Goal: Task Accomplishment & Management: Use online tool/utility

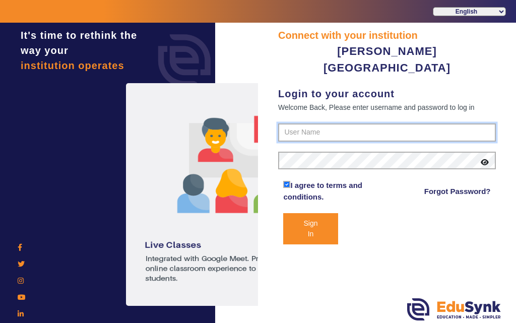
type input "7685859009"
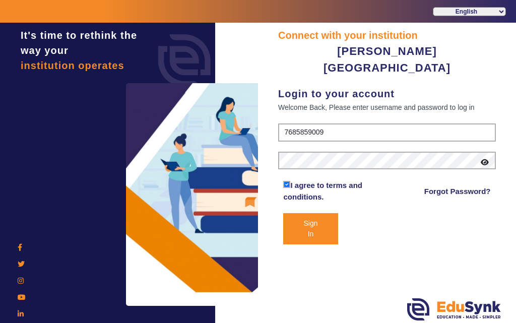
click at [485, 159] on icon at bounding box center [485, 162] width 8 height 7
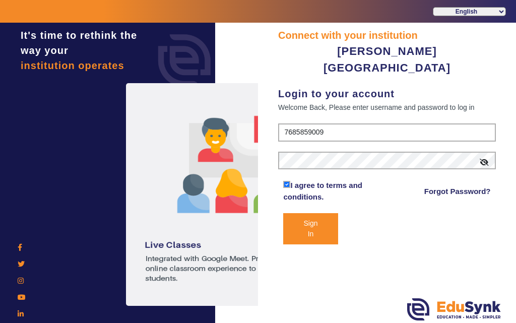
click at [301, 215] on button "Sign In" at bounding box center [310, 228] width 54 height 31
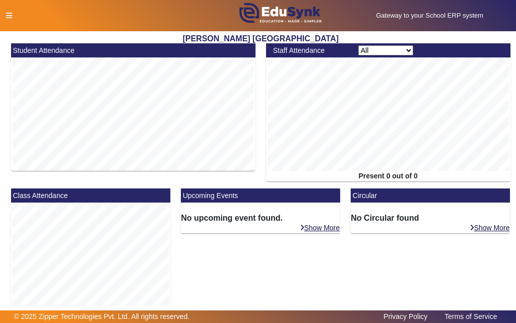
click at [9, 15] on icon at bounding box center [9, 15] width 6 height 7
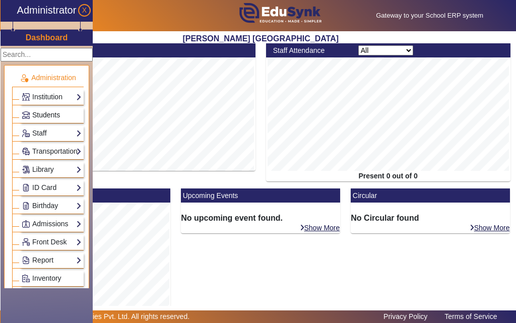
click at [66, 112] on link "Students" at bounding box center [52, 115] width 60 height 12
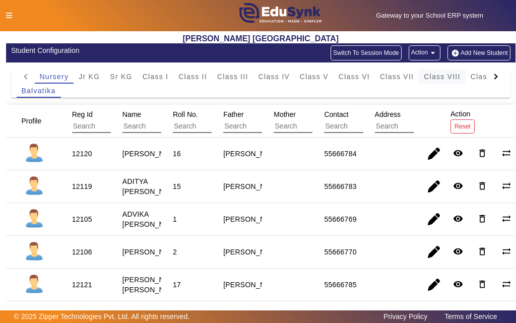
click at [437, 77] on span "Class VIII" at bounding box center [442, 76] width 36 height 7
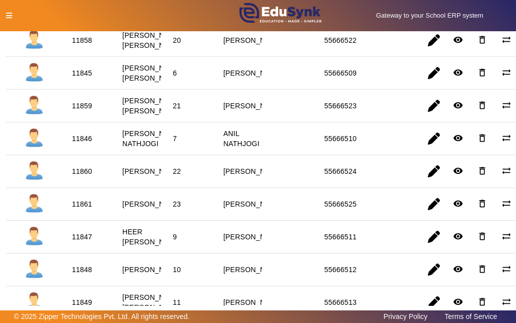
scroll to position [403, 0]
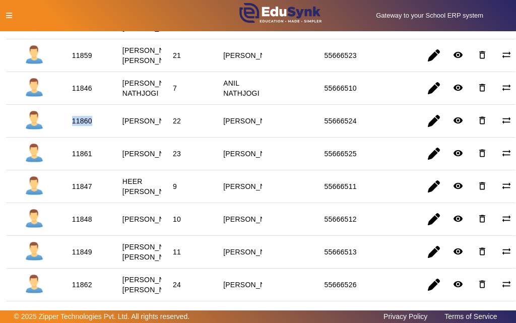
drag, startPoint x: 71, startPoint y: 168, endPoint x: 98, endPoint y: 170, distance: 27.3
click at [98, 138] on mat-cell "11860" at bounding box center [85, 121] width 50 height 33
copy div "11860"
click at [9, 15] on icon at bounding box center [9, 15] width 6 height 7
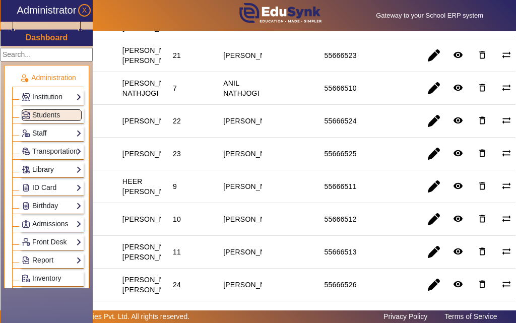
click at [62, 169] on link "Library" at bounding box center [52, 170] width 60 height 12
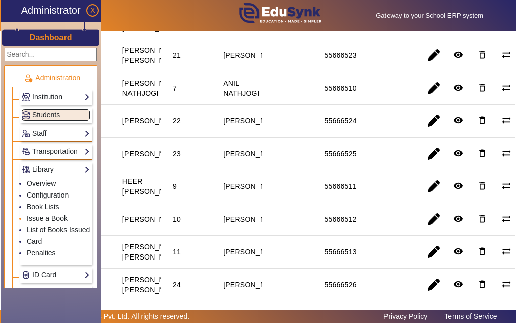
click at [59, 217] on link "Issue a Book" at bounding box center [47, 218] width 41 height 8
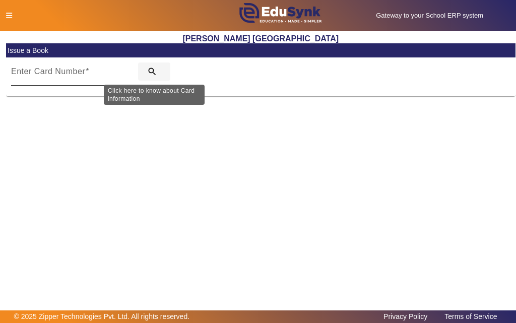
click at [152, 71] on mat-icon "search" at bounding box center [152, 72] width 10 height 10
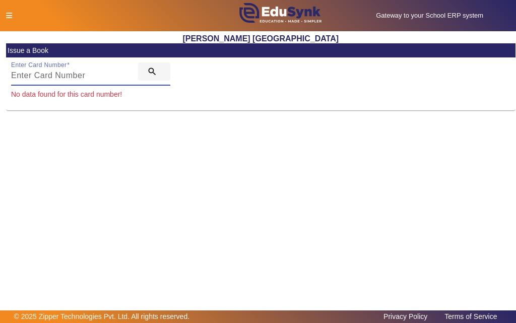
paste input "11860"
type input "11860"
click at [151, 71] on mat-icon "search" at bounding box center [152, 72] width 10 height 10
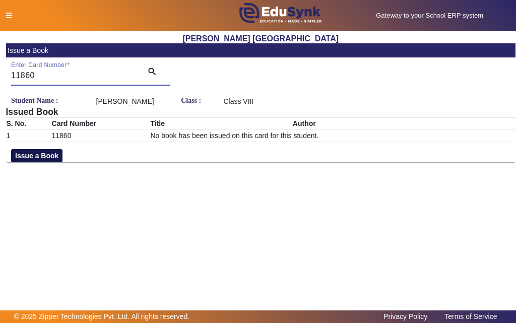
click at [44, 162] on button "Issue a Book" at bounding box center [36, 155] width 51 height 13
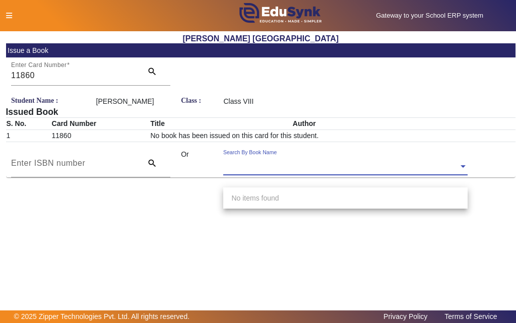
click at [255, 172] on input "text" at bounding box center [345, 167] width 244 height 11
type input "my"
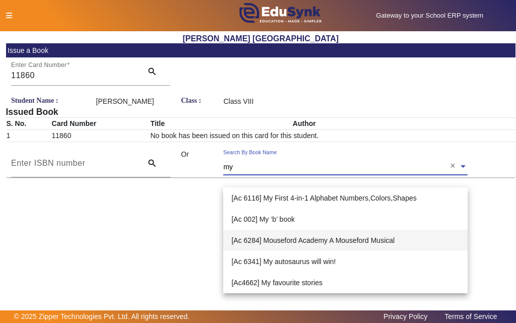
click at [278, 236] on div "[Ac 6284] Mouseford Academy A Mouseford Musical" at bounding box center [345, 240] width 244 height 21
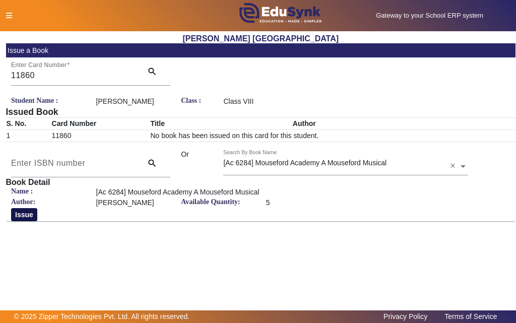
click at [32, 221] on button "Issue" at bounding box center [24, 214] width 26 height 13
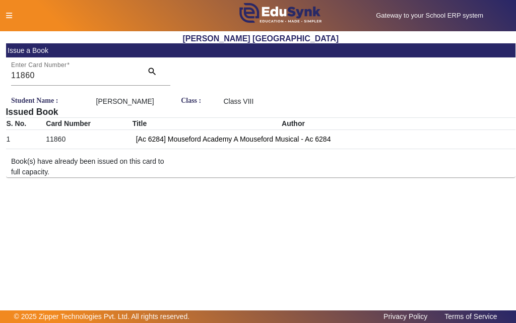
click at [8, 14] on icon at bounding box center [9, 15] width 6 height 7
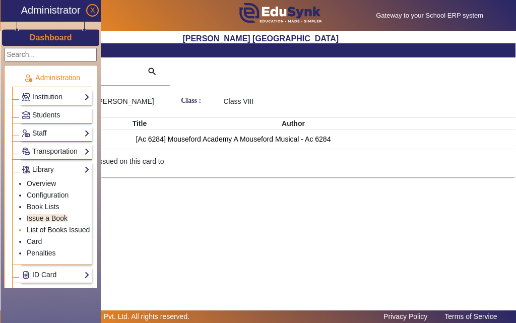
click at [59, 228] on link "List of Books Issued" at bounding box center [58, 230] width 63 height 8
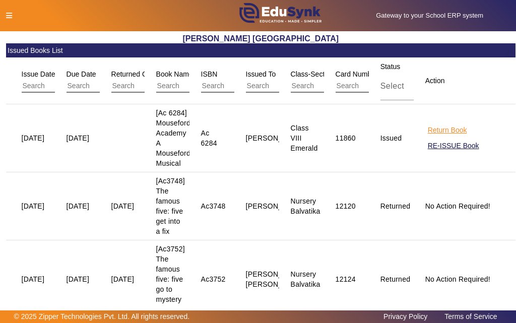
click at [434, 130] on button "Return Book" at bounding box center [447, 130] width 41 height 13
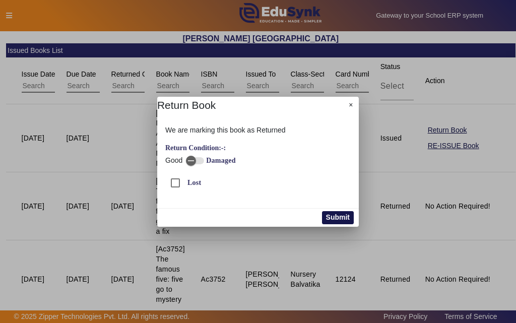
click at [336, 216] on button "Submit" at bounding box center [338, 217] width 32 height 13
